Goal: Transaction & Acquisition: Purchase product/service

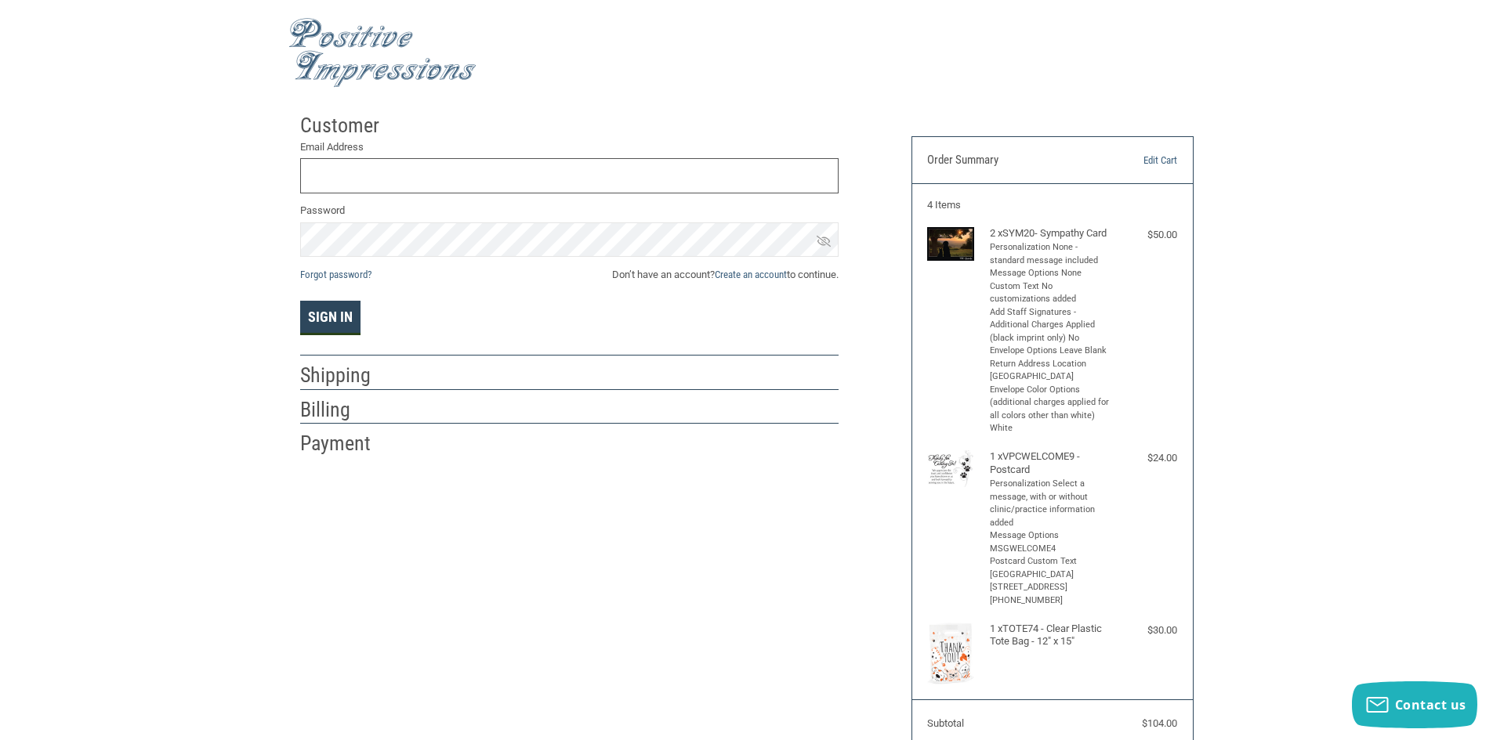
type input "[EMAIL_ADDRESS][DOMAIN_NAME]"
click at [337, 322] on button "Sign In" at bounding box center [330, 318] width 60 height 34
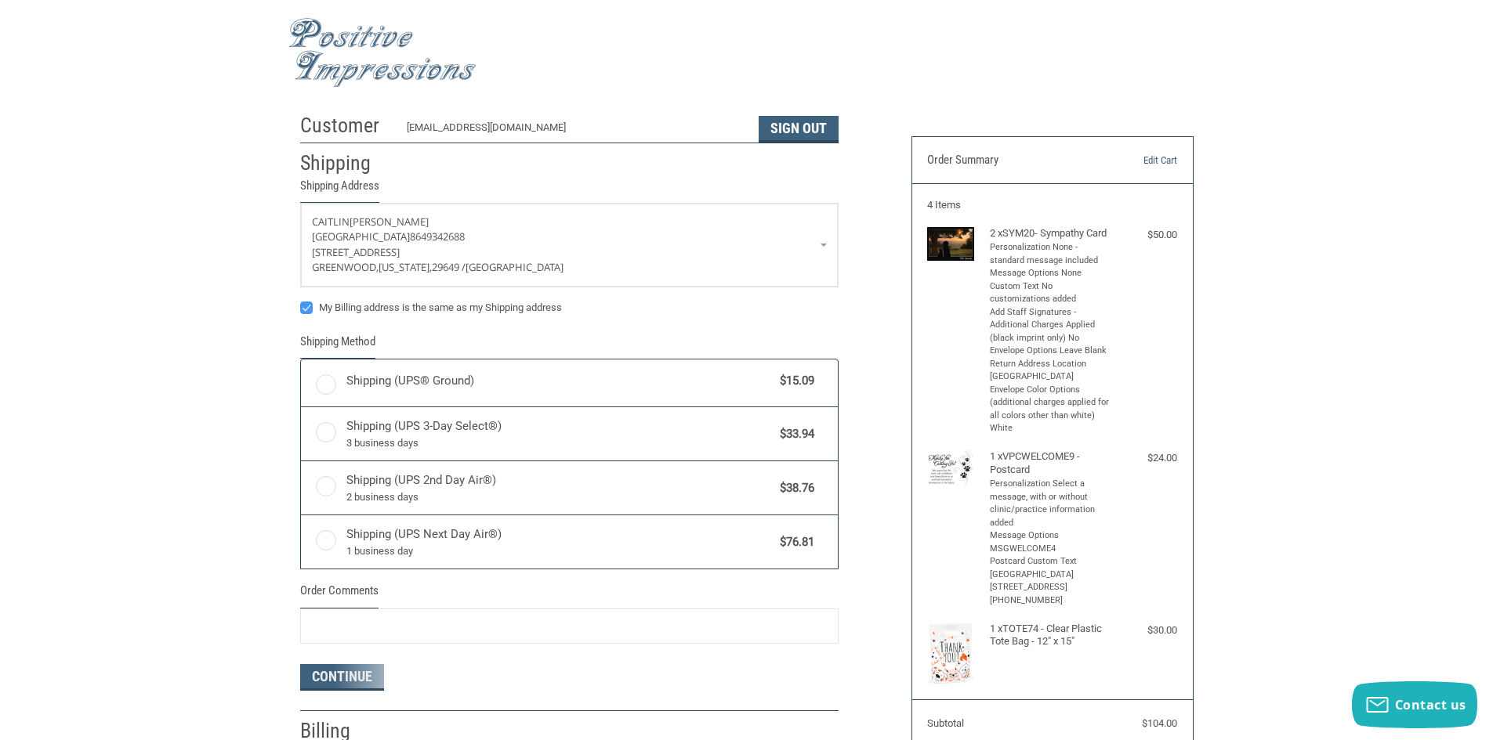
radio input "true"
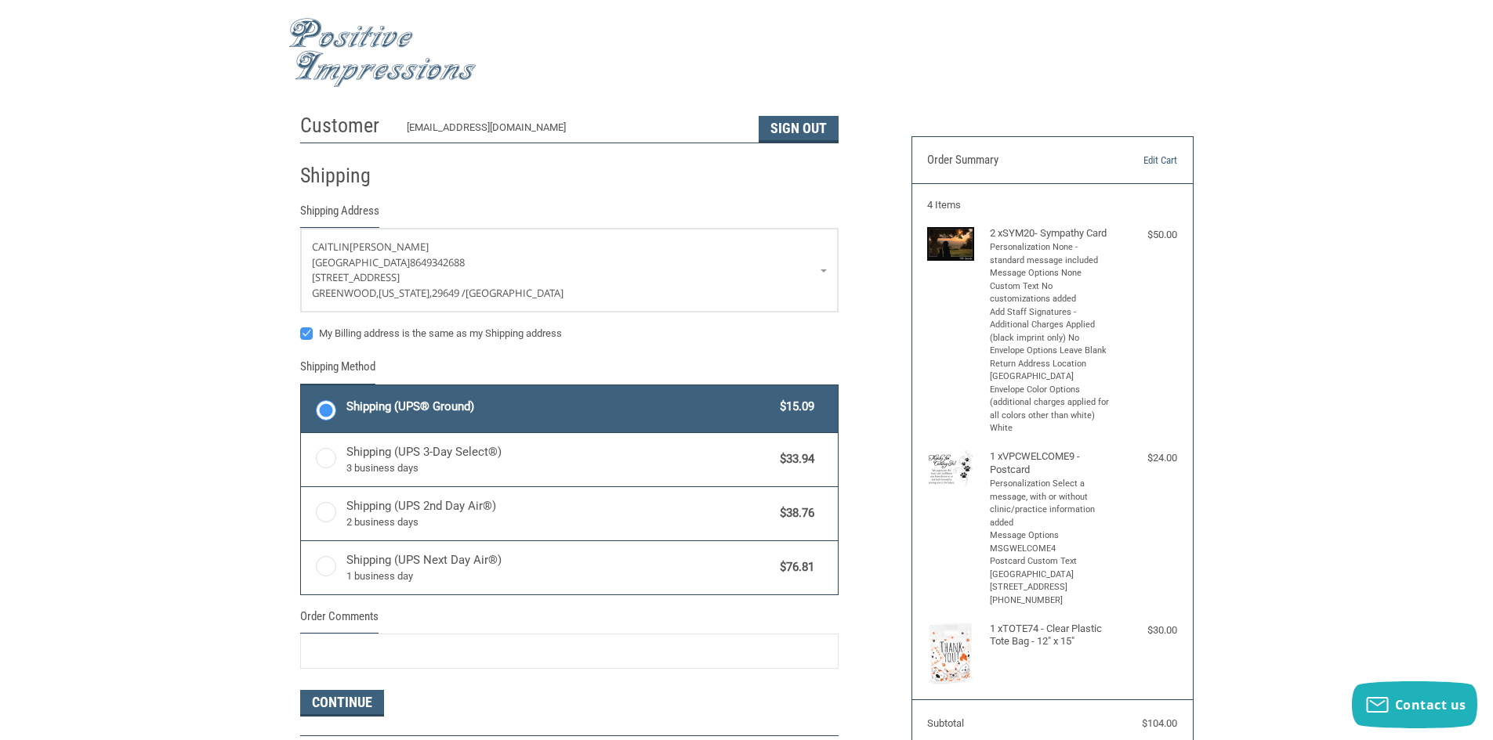
click at [356, 42] on img at bounding box center [382, 53] width 188 height 70
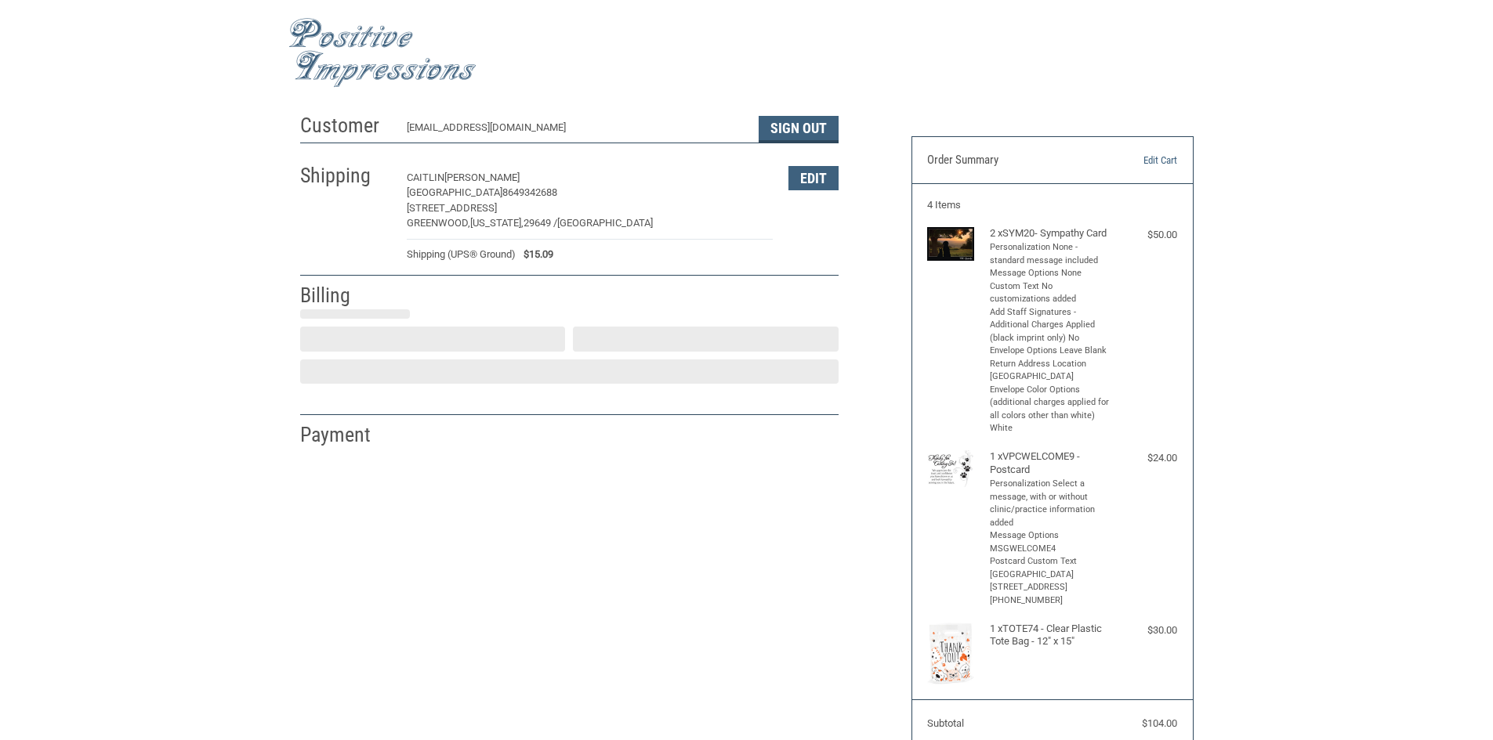
select select "US"
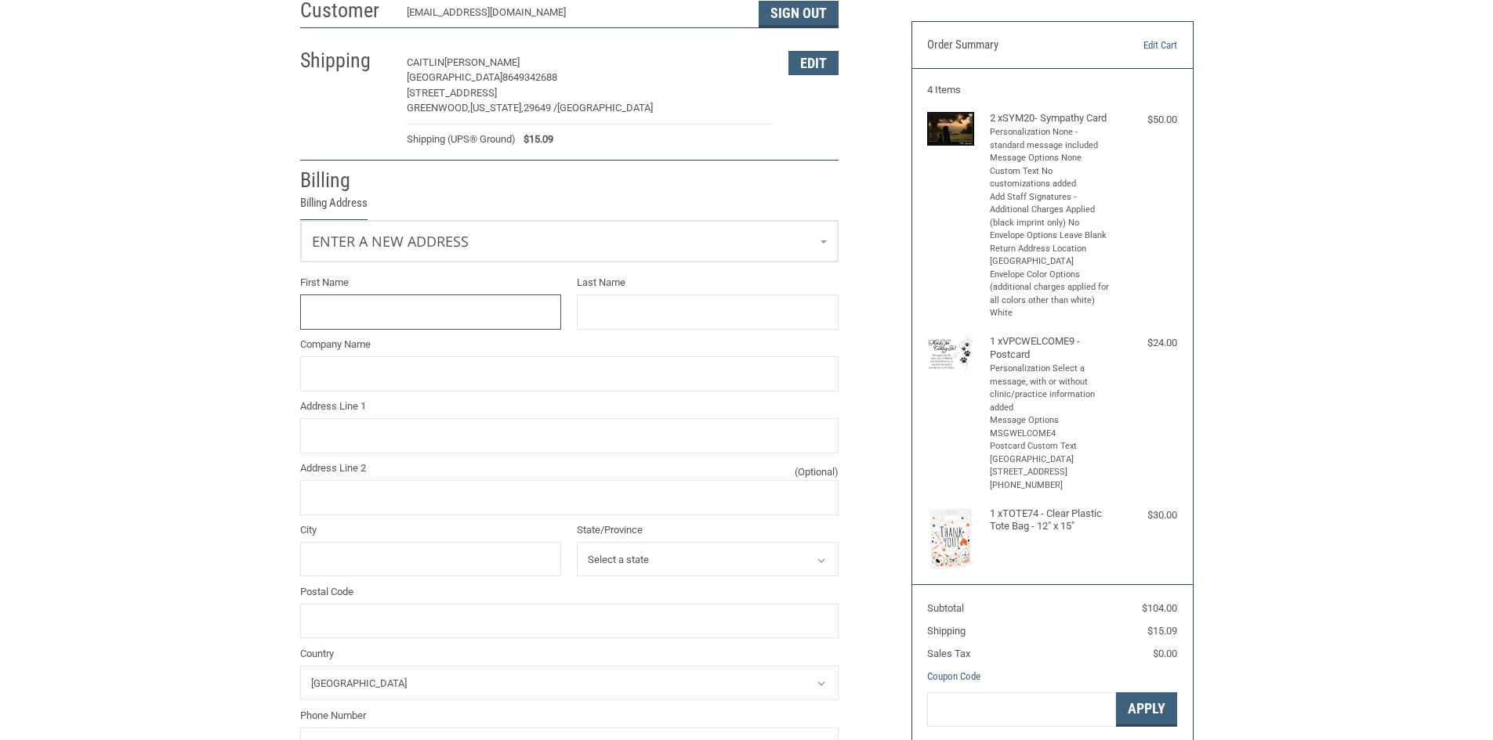
scroll to position [128, 0]
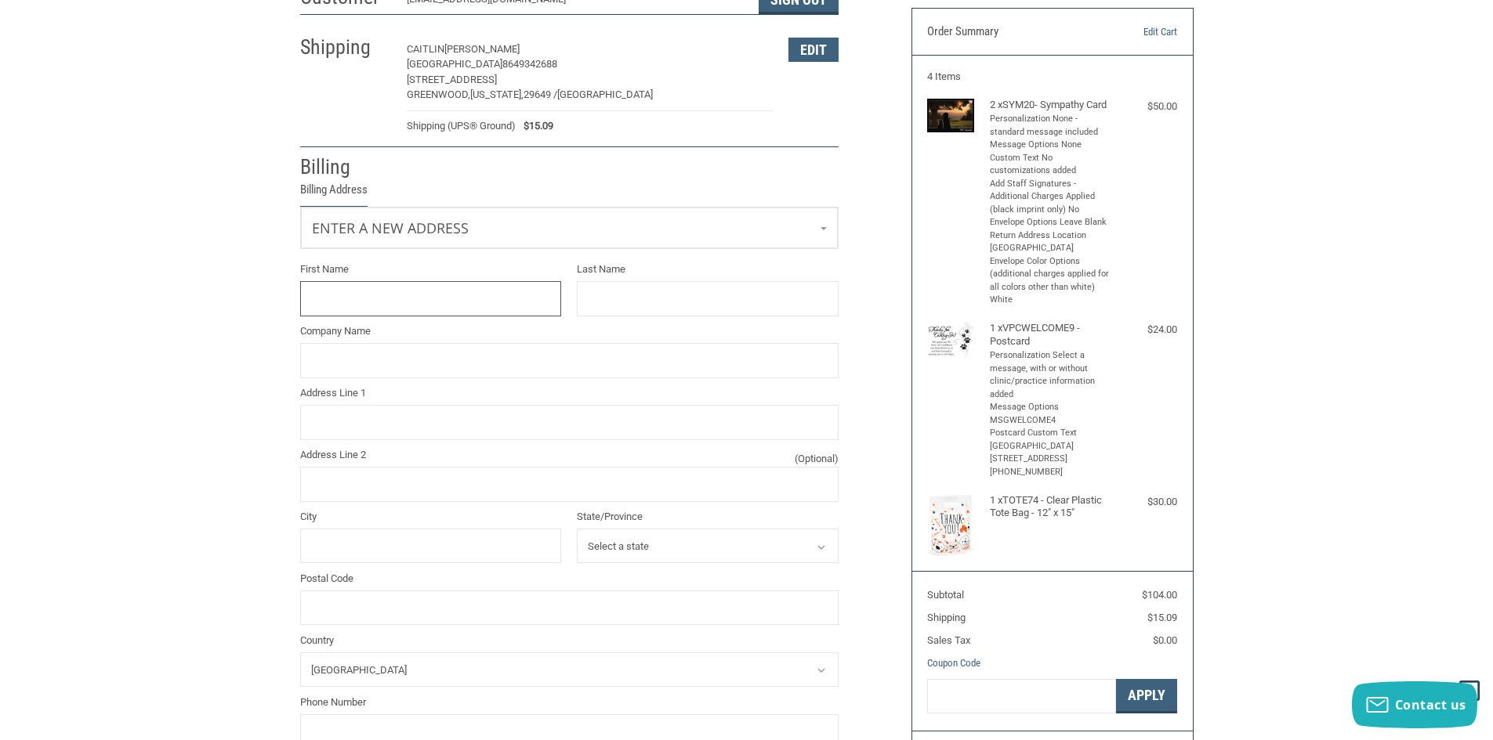
click at [498, 301] on input "First Name" at bounding box center [431, 298] width 262 height 35
type input "Paige"
type input "Coyle"
type input "Chinquapin Animal Hospital"
type input "123 Old Abbeville"
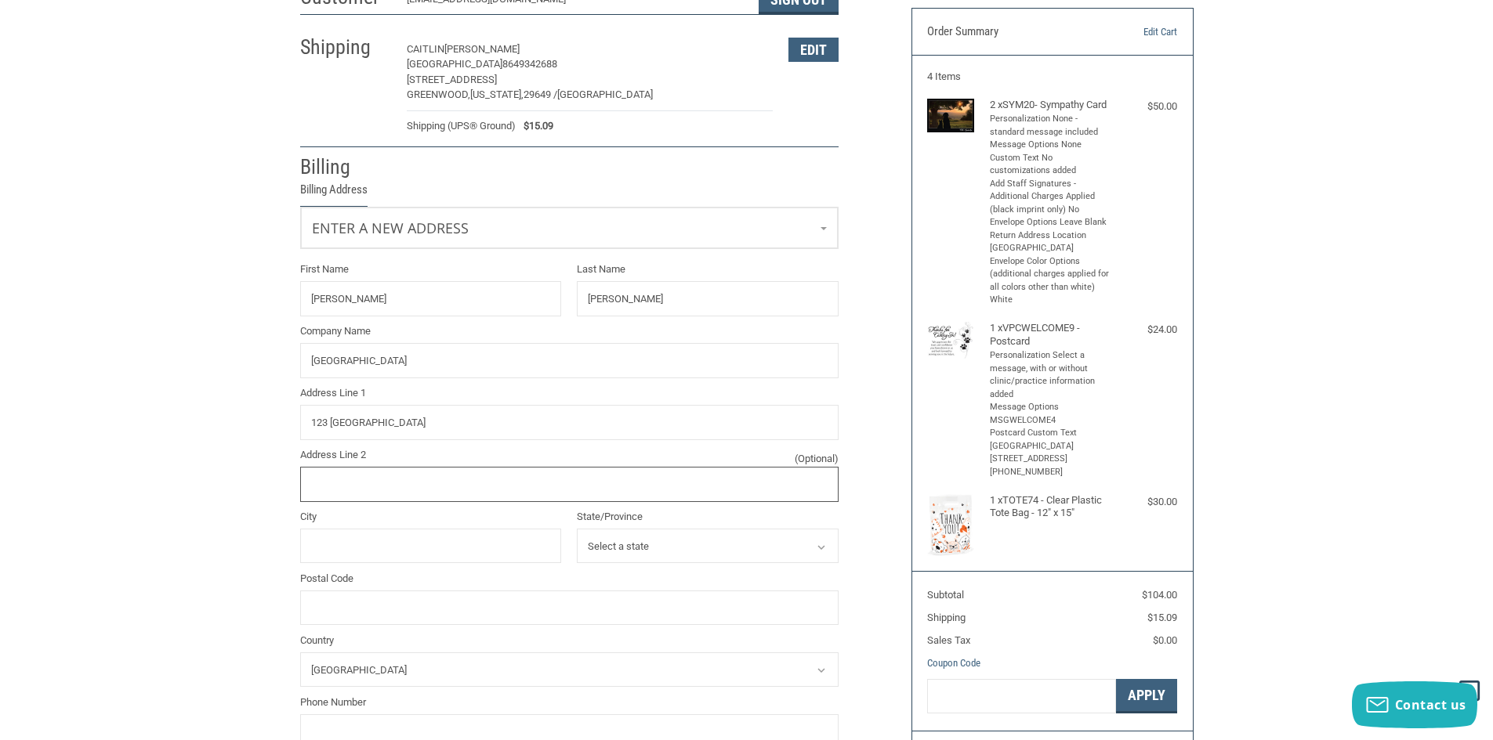
type input "Hwy"
type input "Greenwood"
select select "SC"
type input "29649"
type input "8642236600"
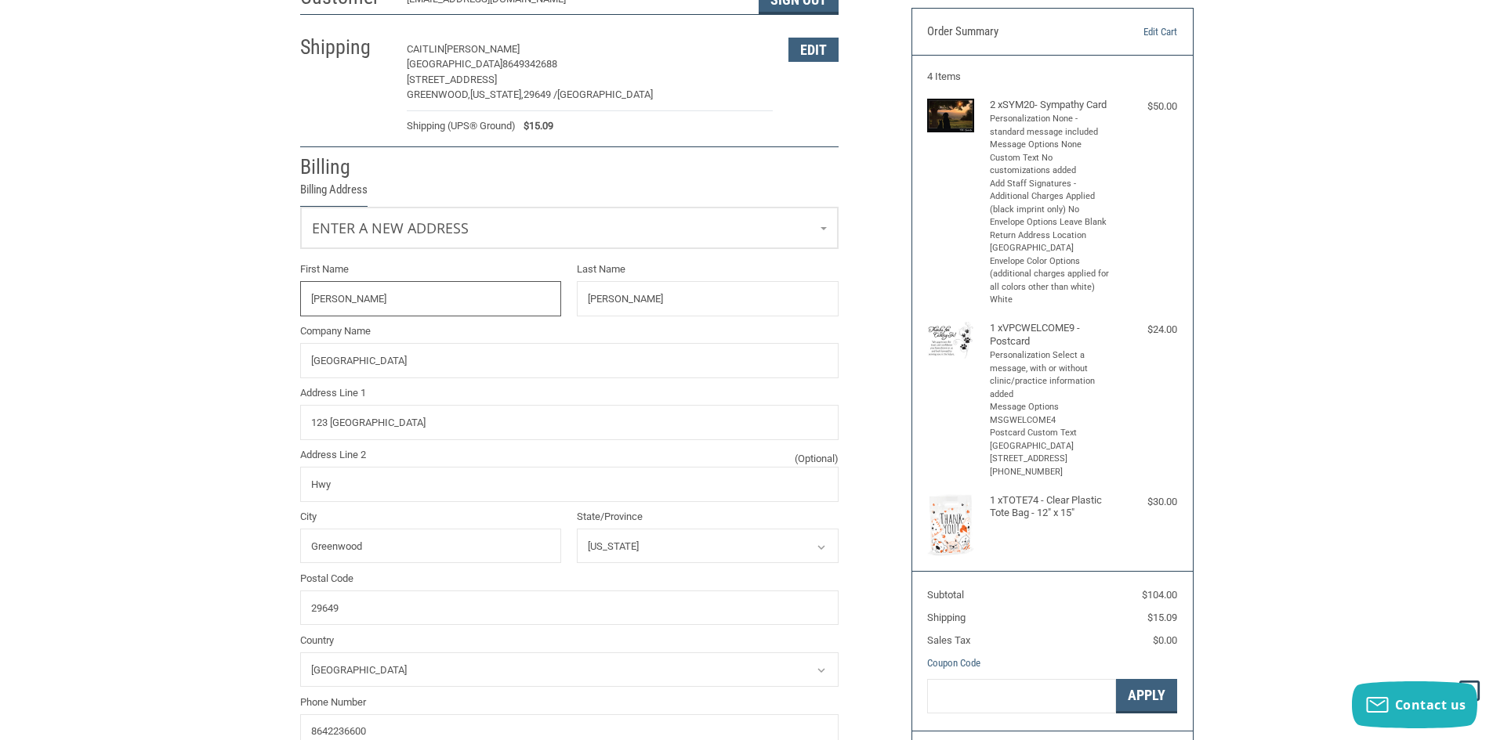
type input "PAIGE"
type input "COYLE"
type input "[GEOGRAPHIC_DATA]"
type input "123 OLD ABBEVILLE"
type input "HWY"
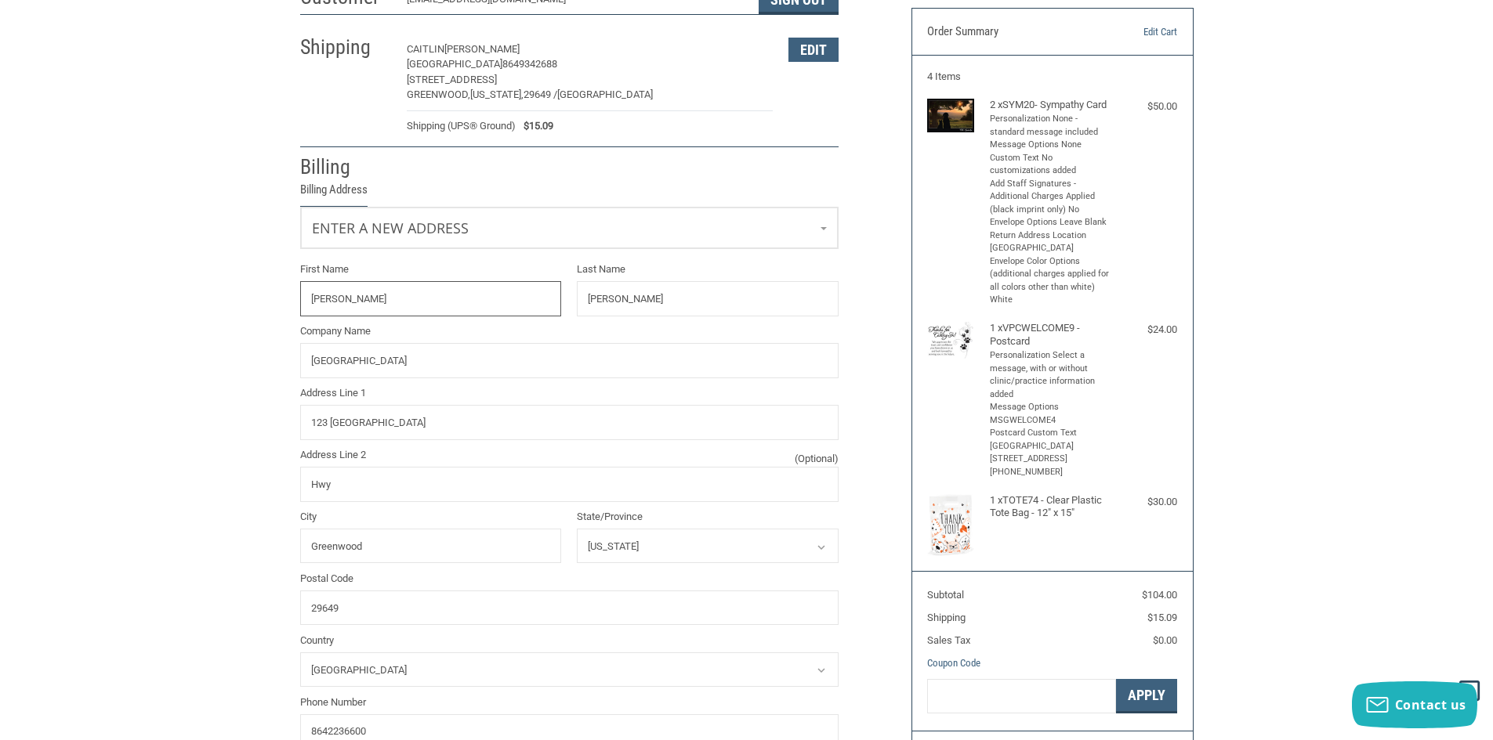
type input "GREENWOOD"
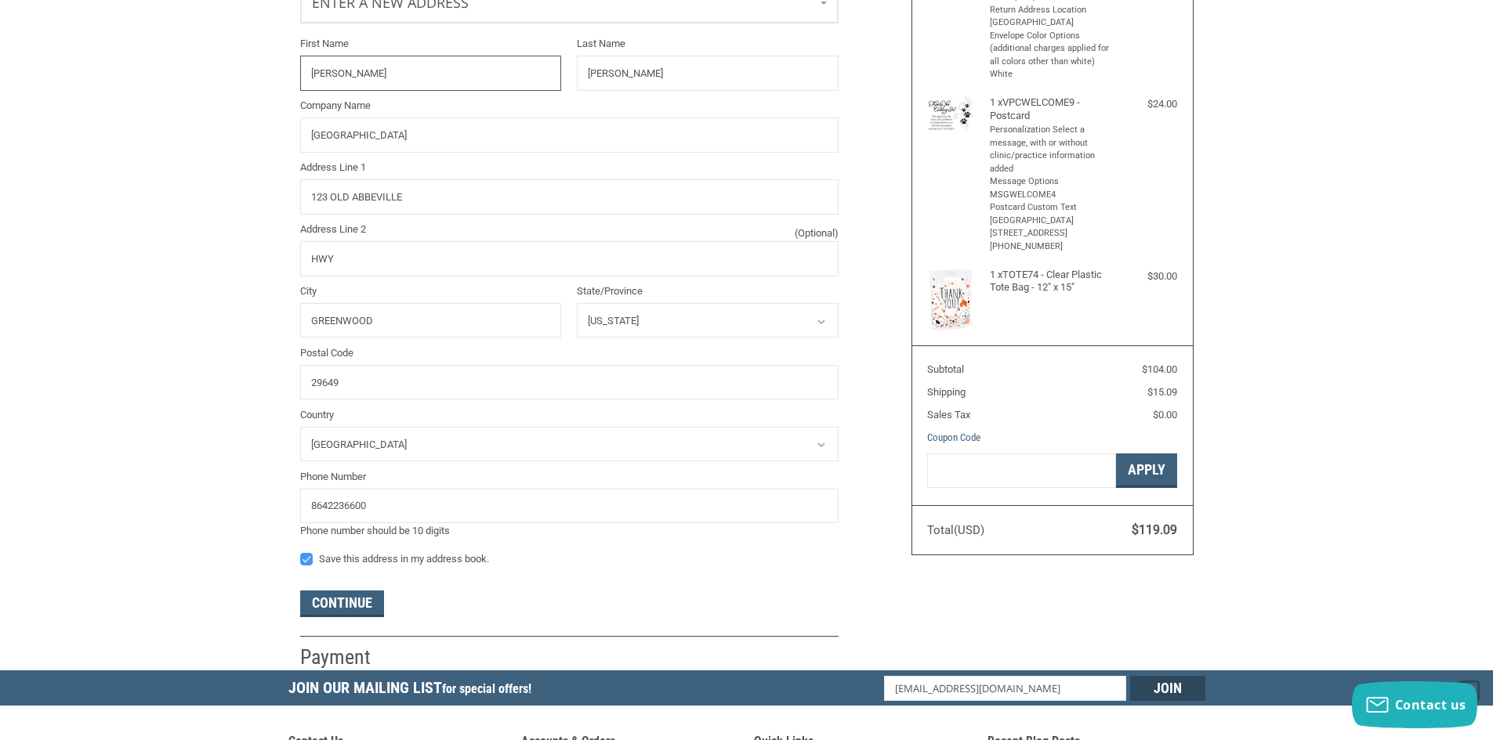
scroll to position [364, 0]
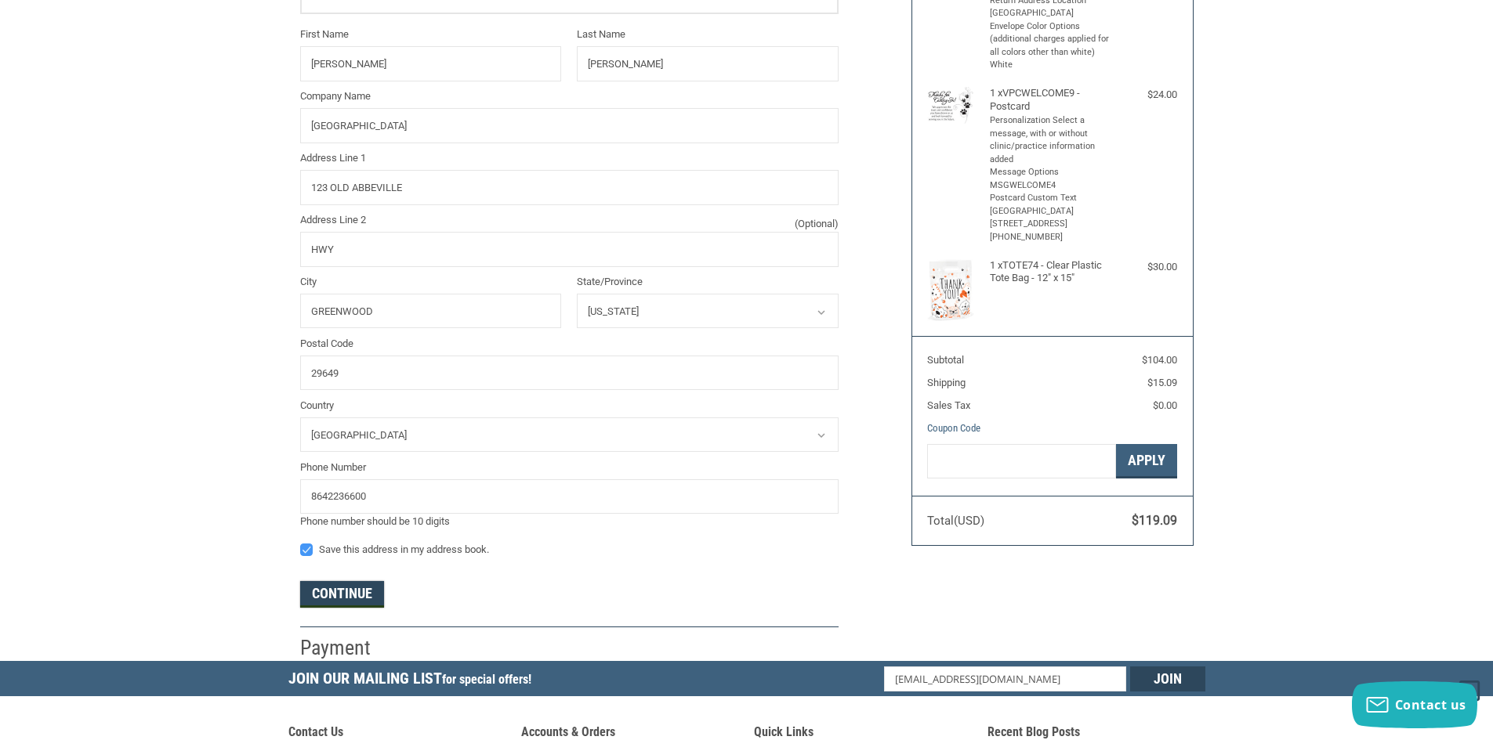
click at [323, 588] on button "Continue" at bounding box center [342, 594] width 84 height 27
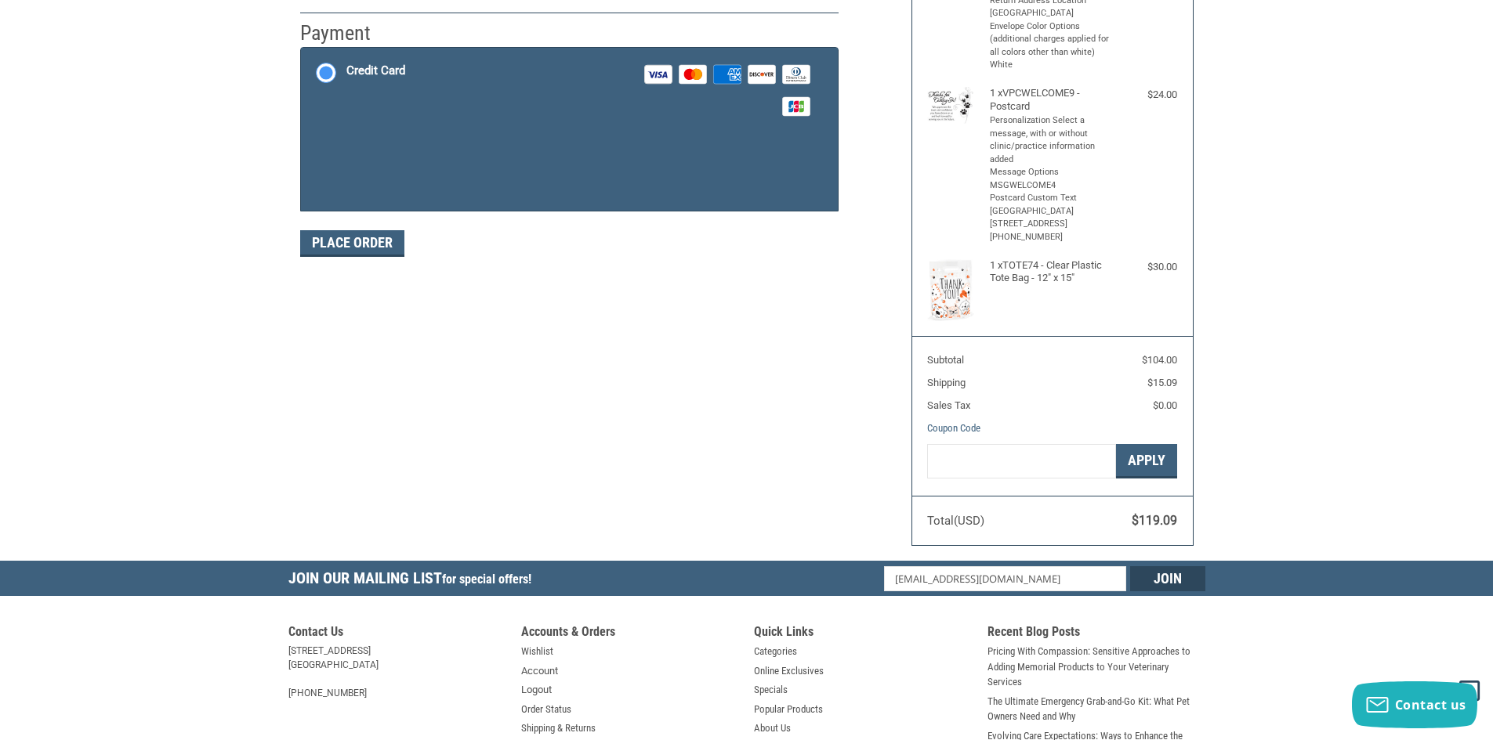
scroll to position [230, 0]
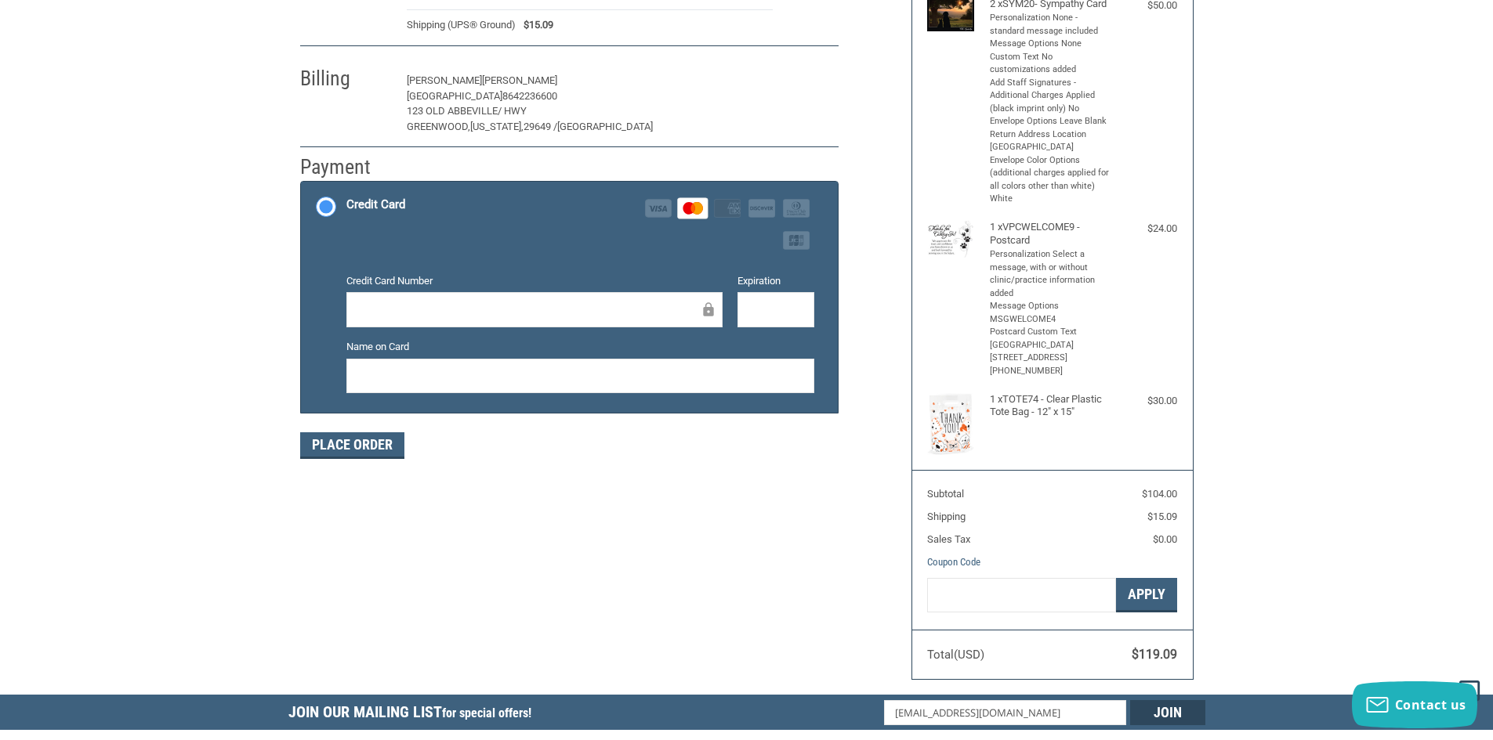
click at [803, 87] on button "Edit" at bounding box center [813, 81] width 50 height 24
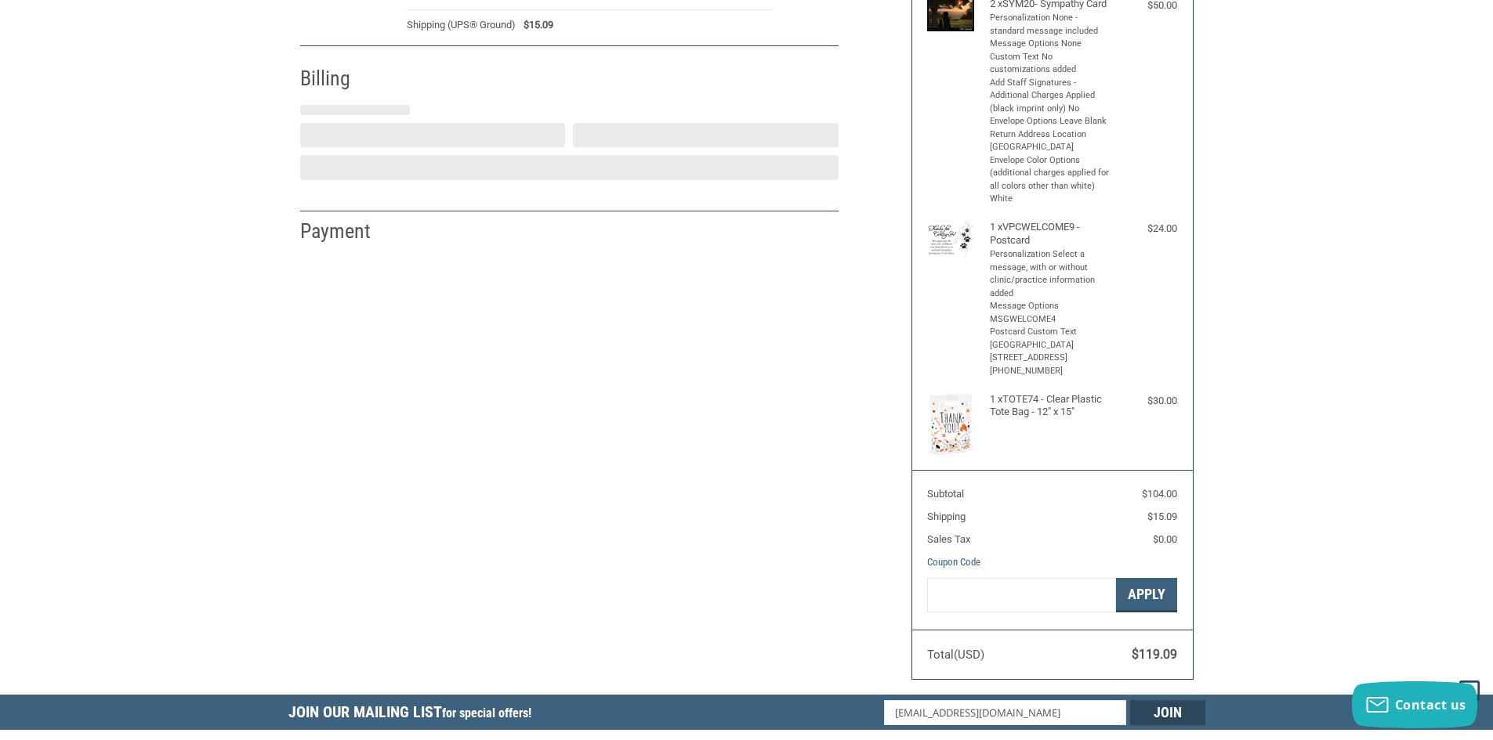
select select "SC"
select select "US"
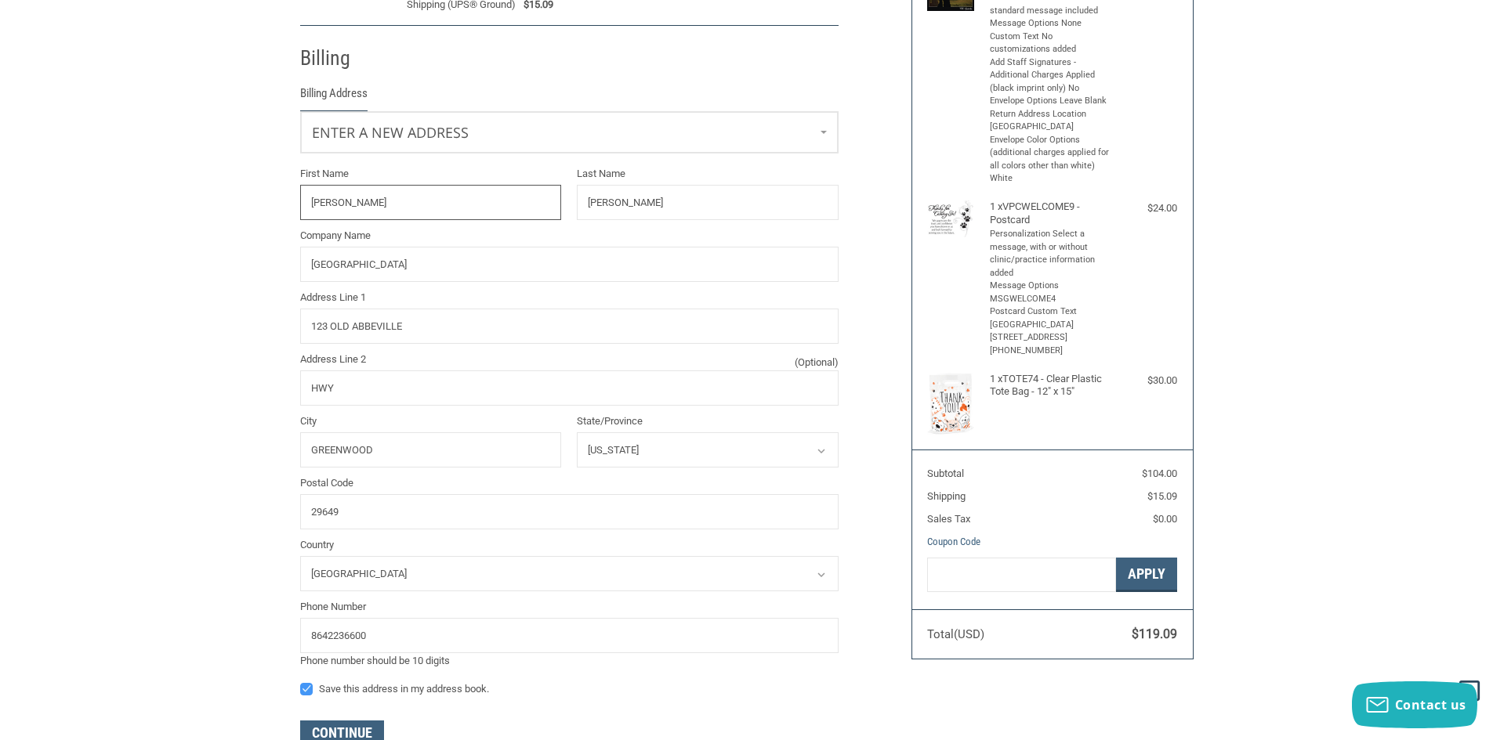
scroll to position [277, 0]
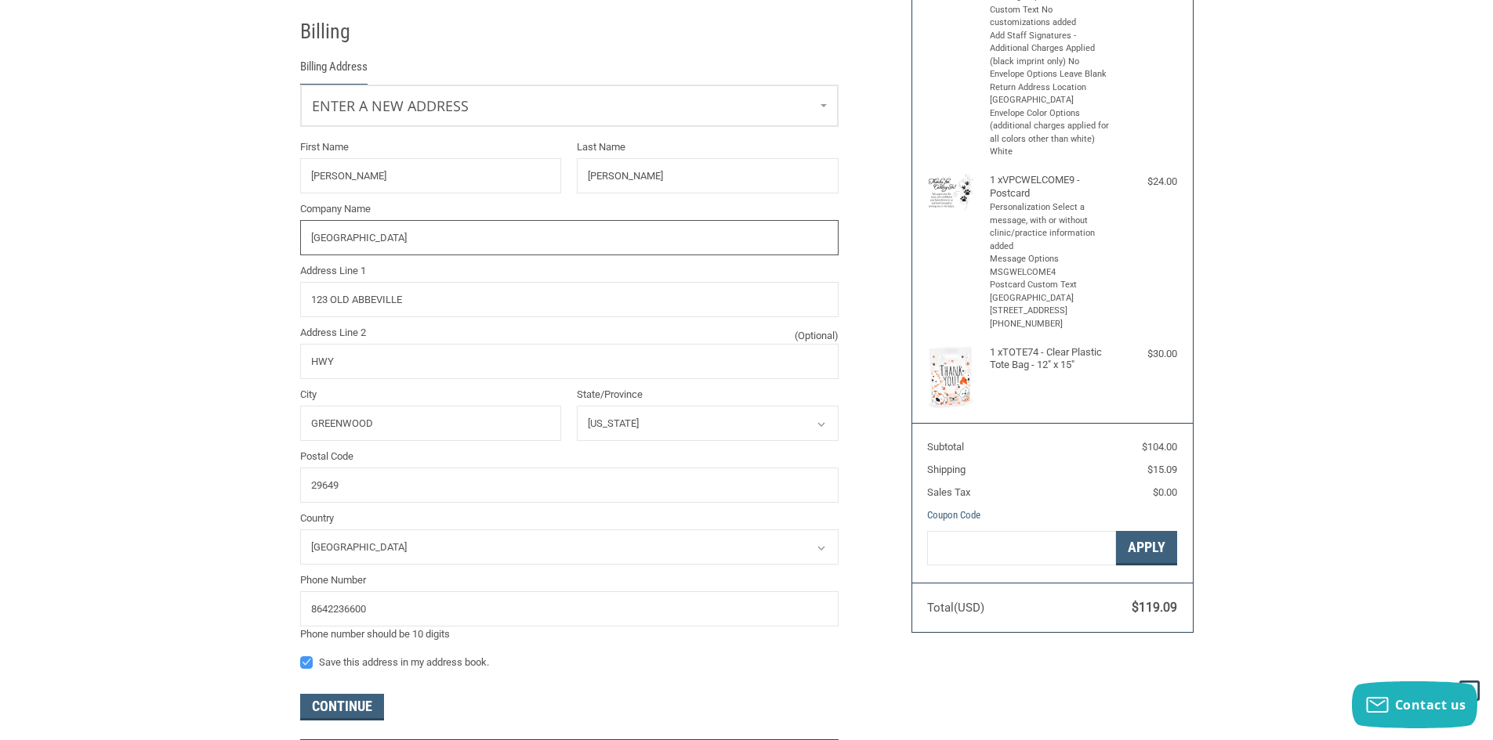
click at [426, 223] on input "[GEOGRAPHIC_DATA]" at bounding box center [569, 237] width 538 height 35
click at [355, 291] on input "123 OLD ABBEVILLE" at bounding box center [569, 299] width 538 height 35
drag, startPoint x: 473, startPoint y: 304, endPoint x: 169, endPoint y: 274, distance: 305.5
click at [169, 274] on div "Customer MGR.CAH24@GMAIL.COM Sign Out Shipping CAITLIN COCHRAN CHINQUAPIN ANIMA…" at bounding box center [746, 301] width 1493 height 945
type input "1234 MURDOCK RD"
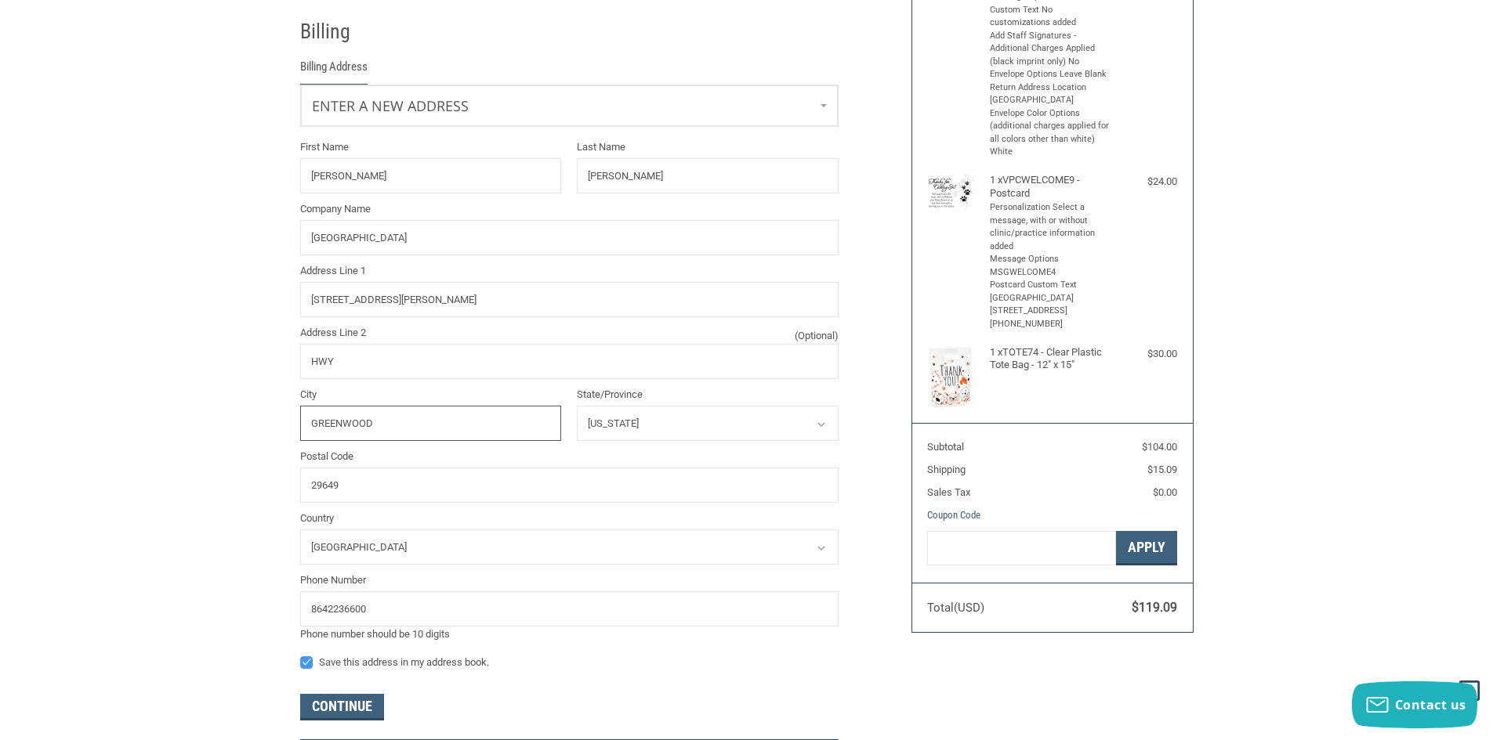
click at [425, 421] on input "GREENWOOD" at bounding box center [431, 423] width 262 height 35
type input "HONEA PATH"
click at [363, 485] on input "29649" at bounding box center [569, 485] width 538 height 35
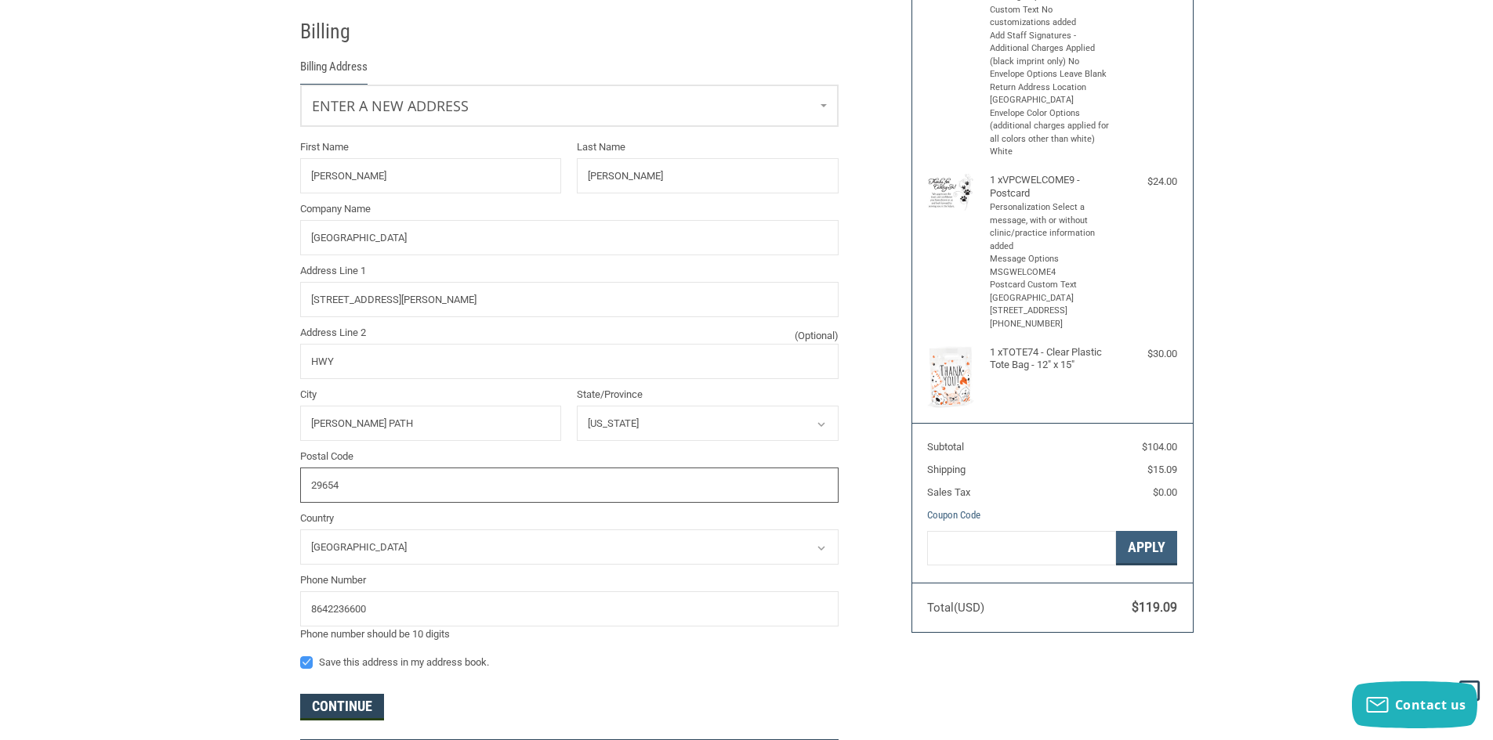
type input "29654"
click at [338, 710] on button "Continue" at bounding box center [342, 707] width 84 height 27
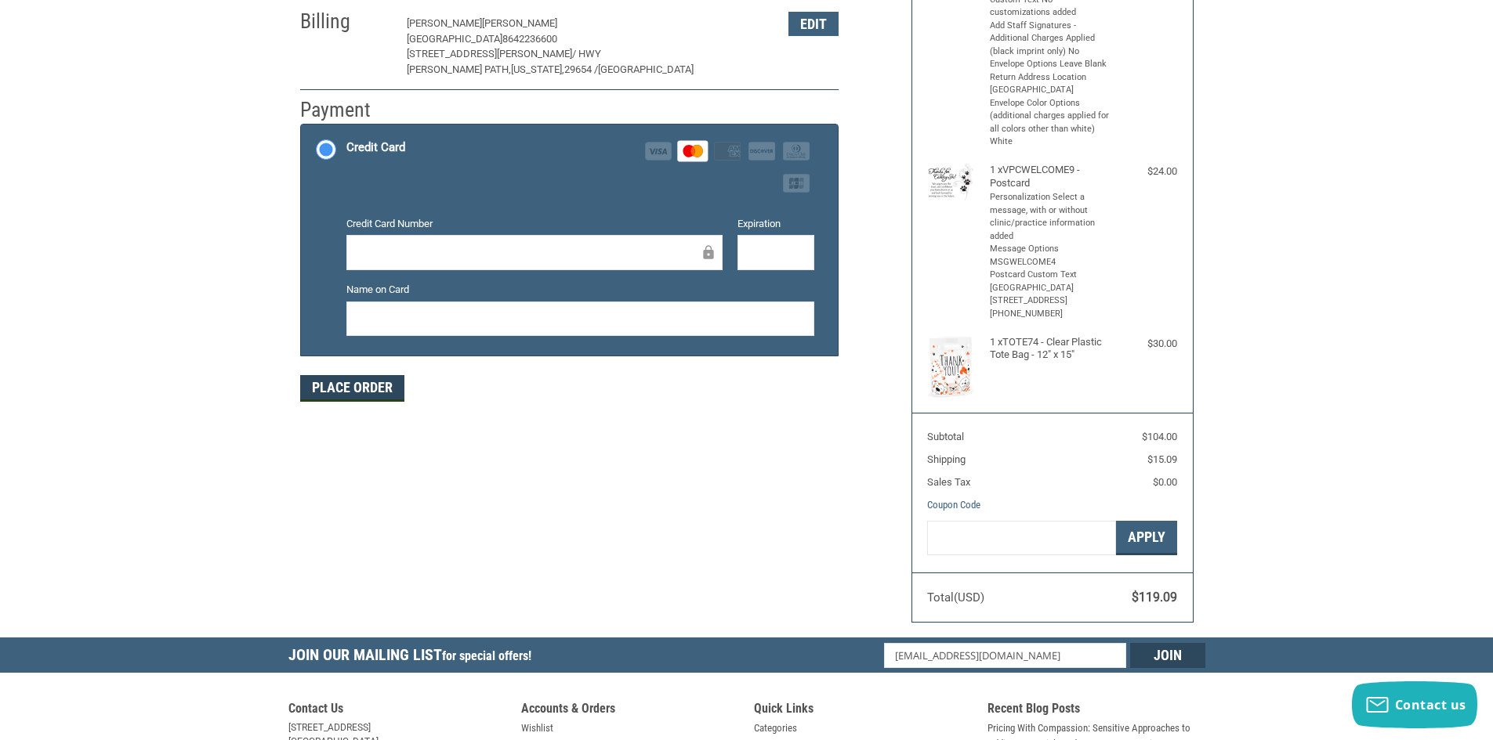
scroll to position [308, 0]
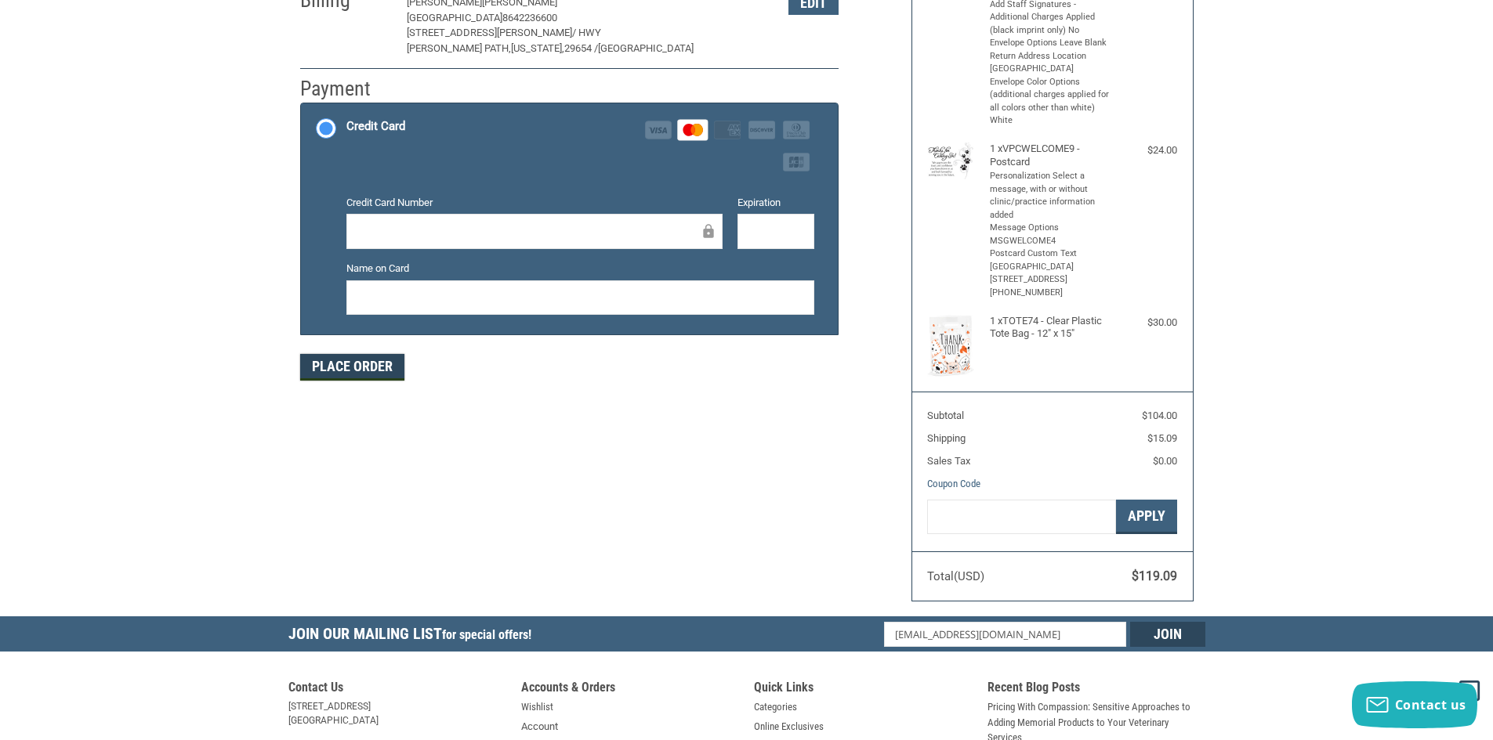
click at [338, 371] on button "Place Order" at bounding box center [352, 367] width 104 height 27
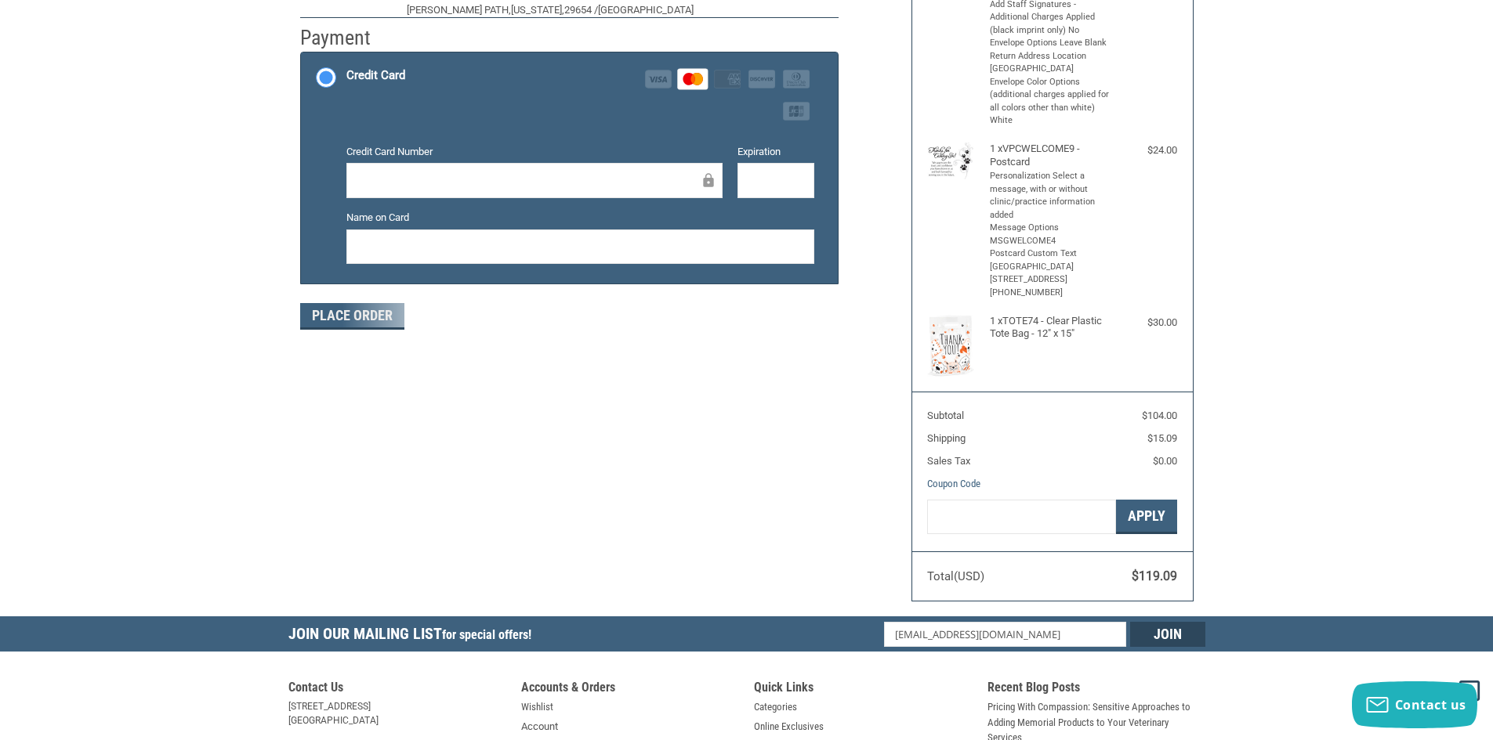
scroll to position [161, 0]
